Goal: Find contact information: Obtain details needed to contact an individual or organization

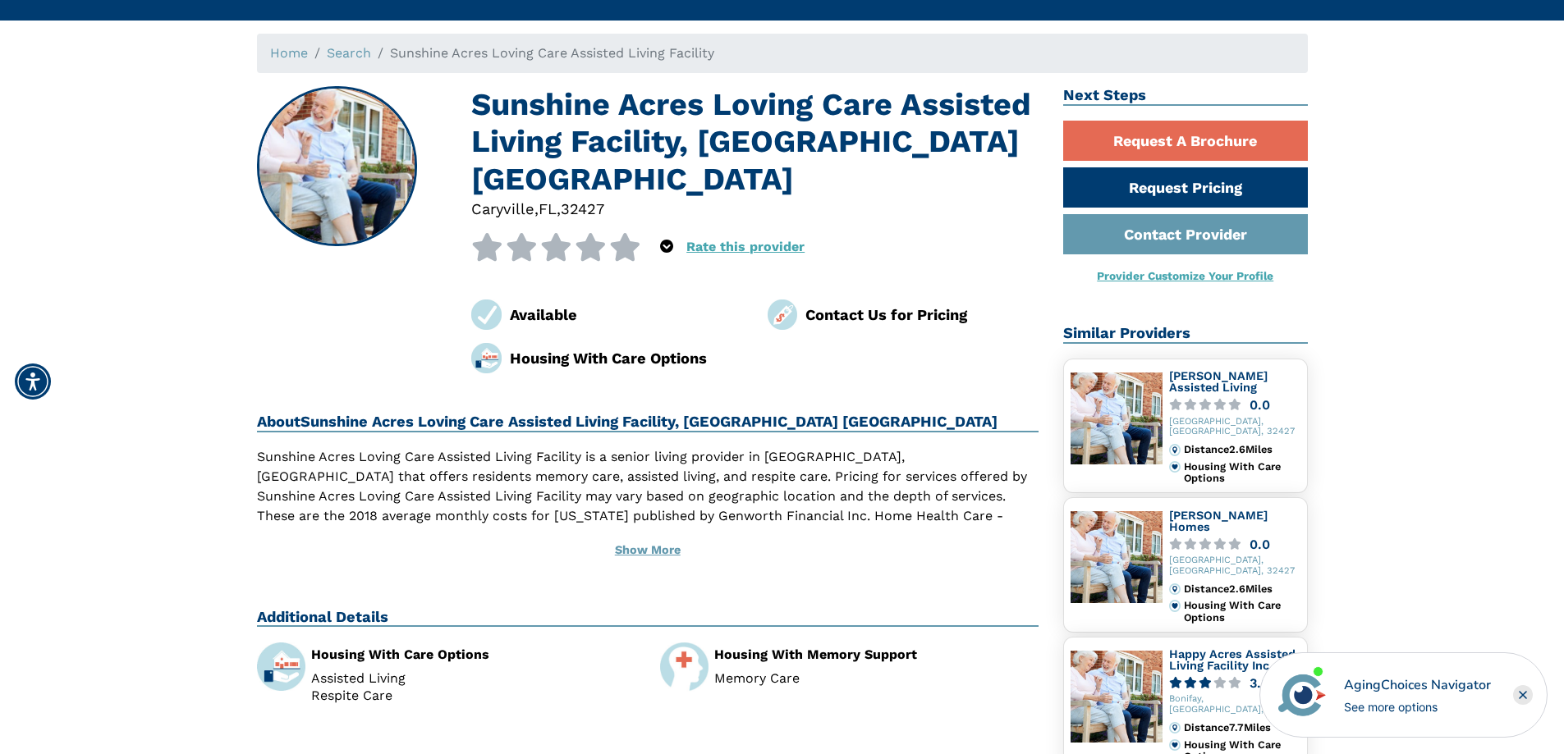
scroll to position [164, 0]
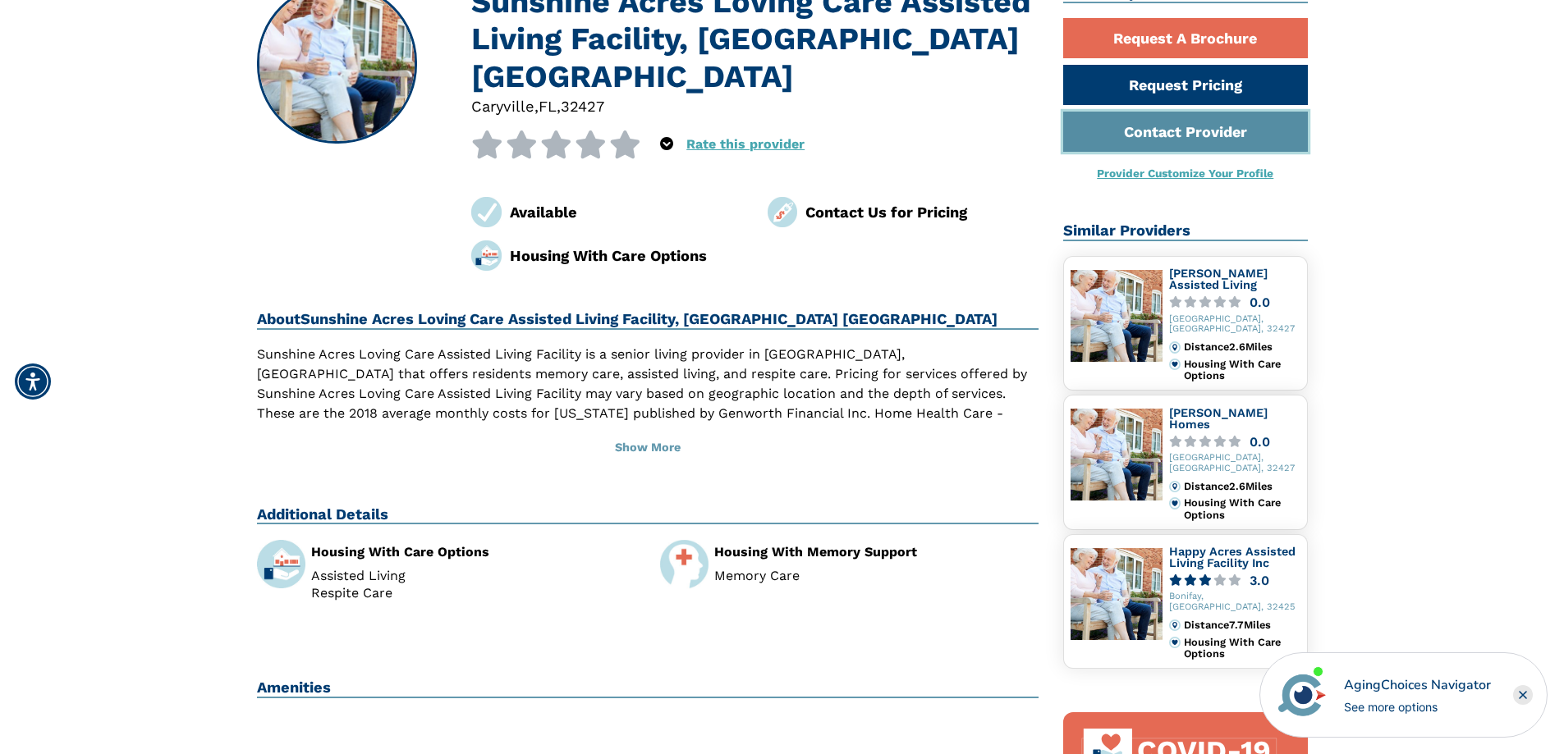
click at [1173, 136] on link "Contact Provider" at bounding box center [1185, 132] width 245 height 40
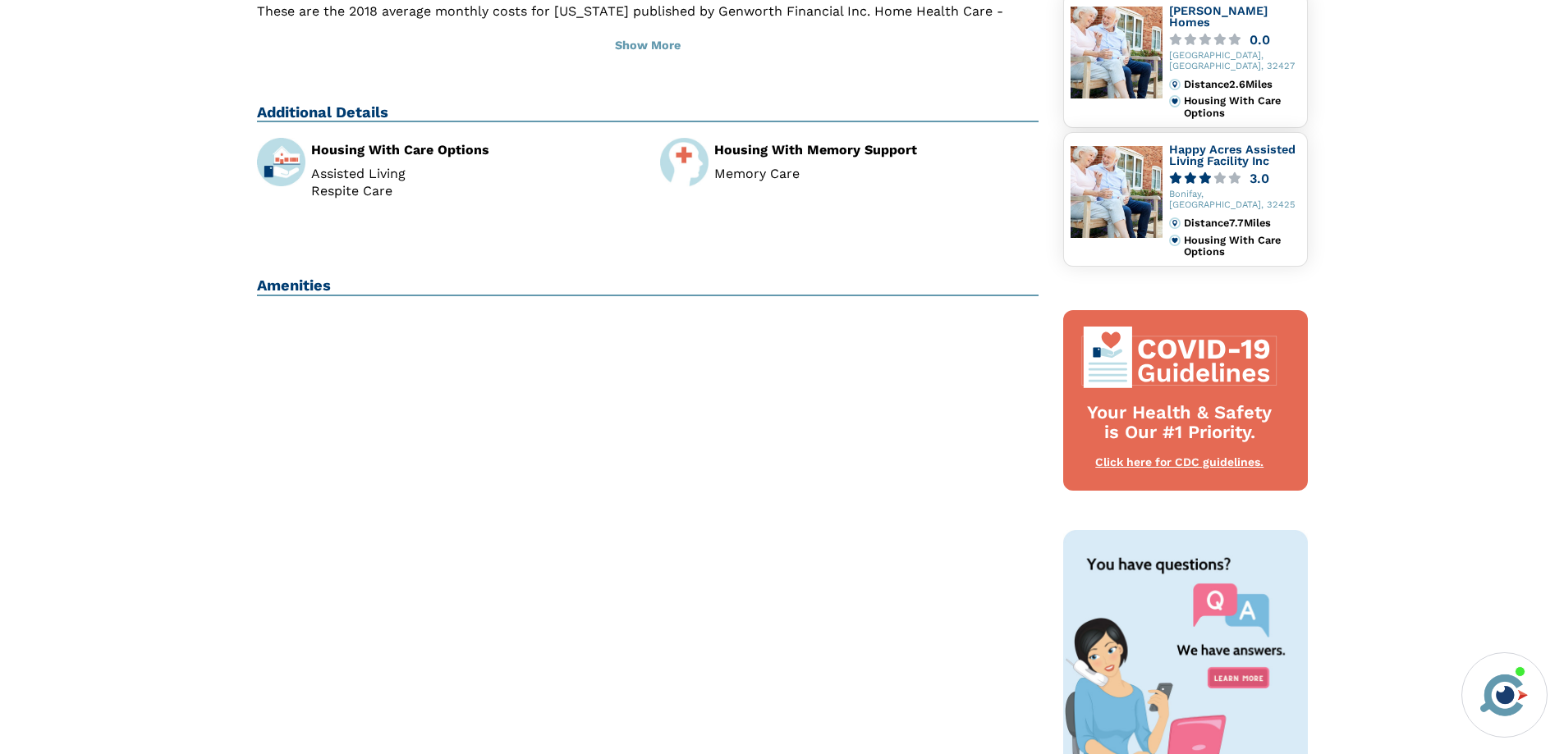
scroll to position [575, 0]
